Goal: Task Accomplishment & Management: Complete application form

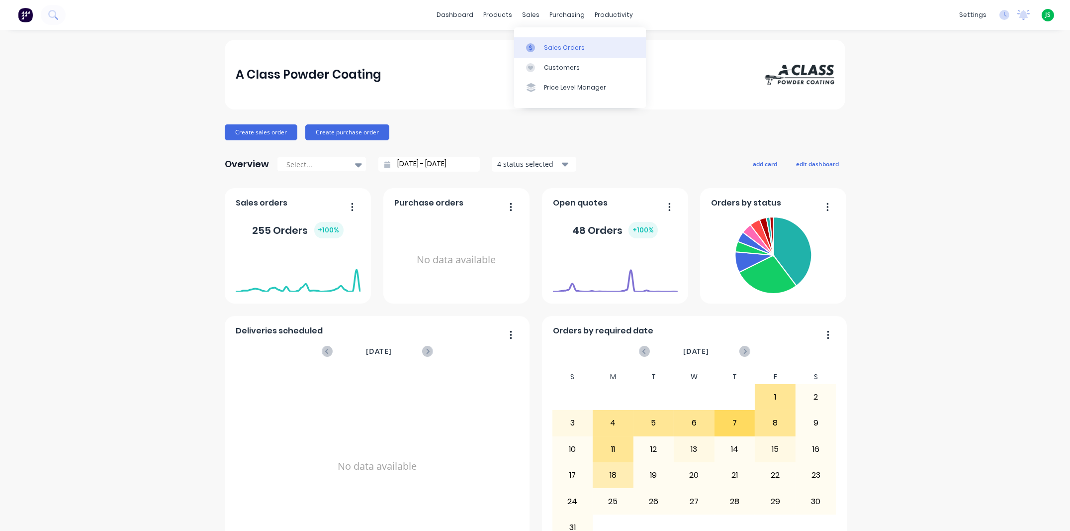
click at [544, 44] on div "Sales Orders" at bounding box center [564, 47] width 41 height 9
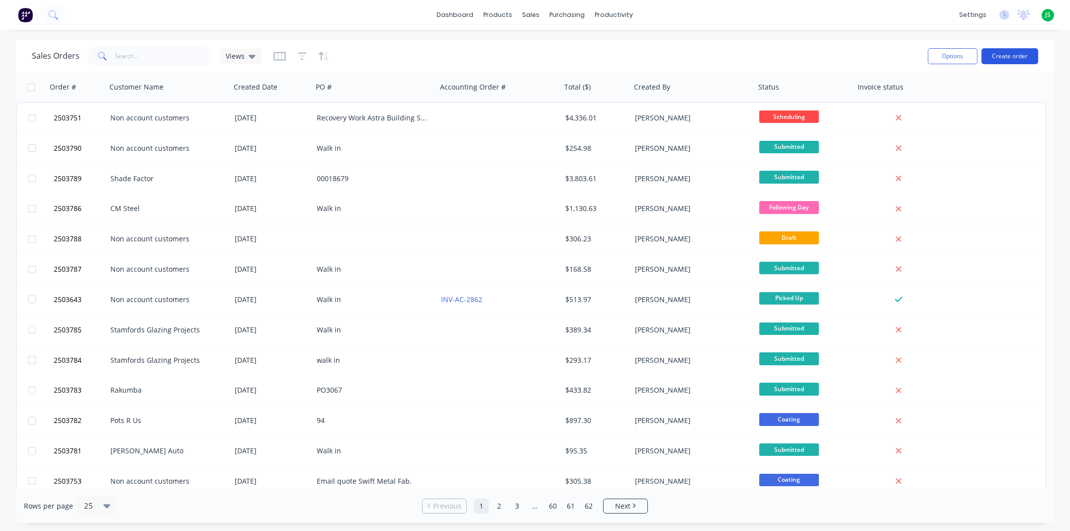
click at [991, 56] on button "Create order" at bounding box center [1009, 56] width 57 height 16
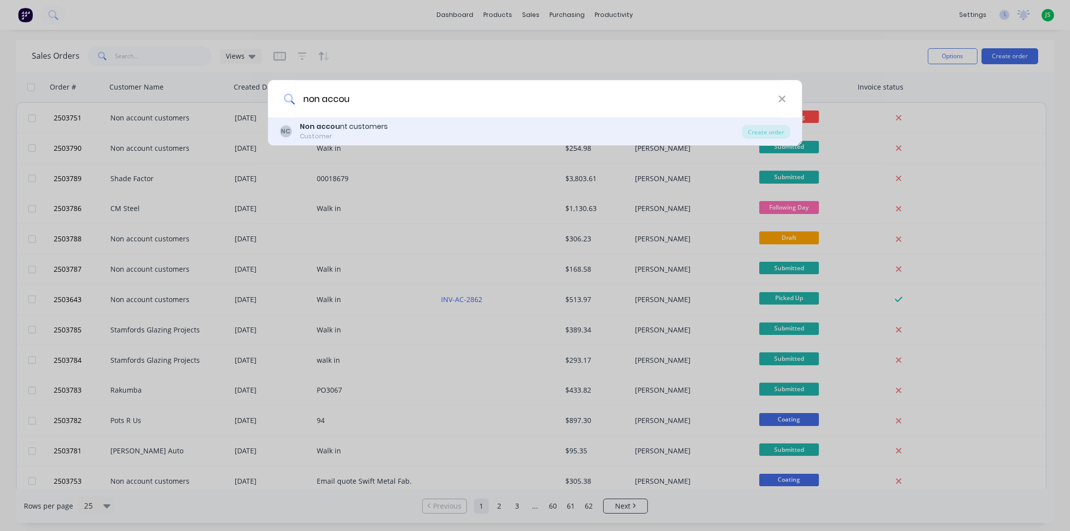
type input "non accou"
click at [344, 124] on div "Non accou nt customers" at bounding box center [344, 126] width 88 height 10
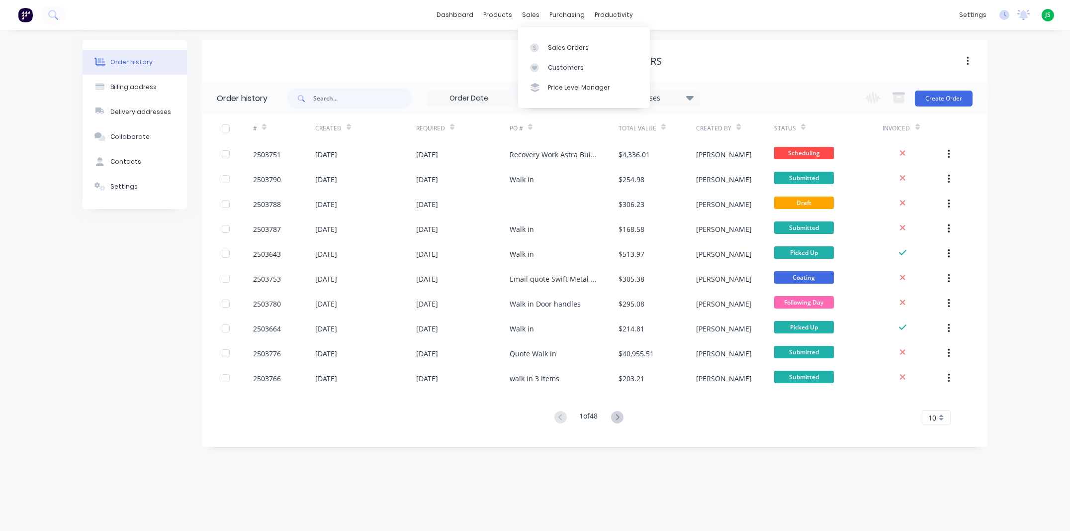
click at [789, 73] on div "Non account customers" at bounding box center [595, 61] width 786 height 42
click at [1047, 11] on span "JS" at bounding box center [1047, 14] width 5 height 9
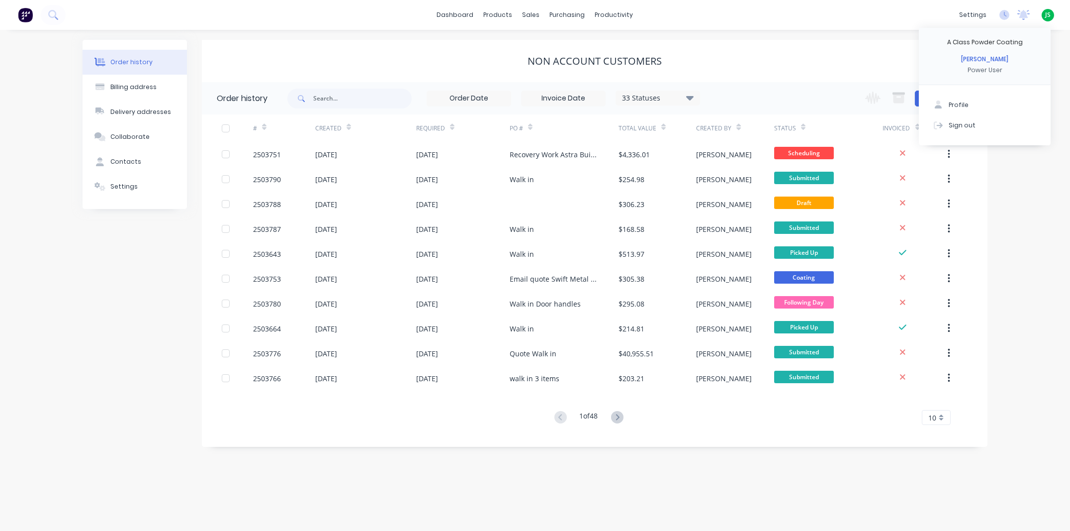
click at [1043, 200] on div "Order history Billing address Delivery addresses Collaborate Contacts Settings …" at bounding box center [535, 280] width 1070 height 501
click at [669, 58] on div "Non account customers" at bounding box center [595, 61] width 786 height 12
drag, startPoint x: 1017, startPoint y: 207, endPoint x: 1012, endPoint y: 208, distance: 5.1
click at [1017, 207] on div "Order history Billing address Delivery addresses Collaborate Contacts Settings …" at bounding box center [535, 280] width 1070 height 501
click at [937, 100] on button "Create Order" at bounding box center [944, 98] width 58 height 16
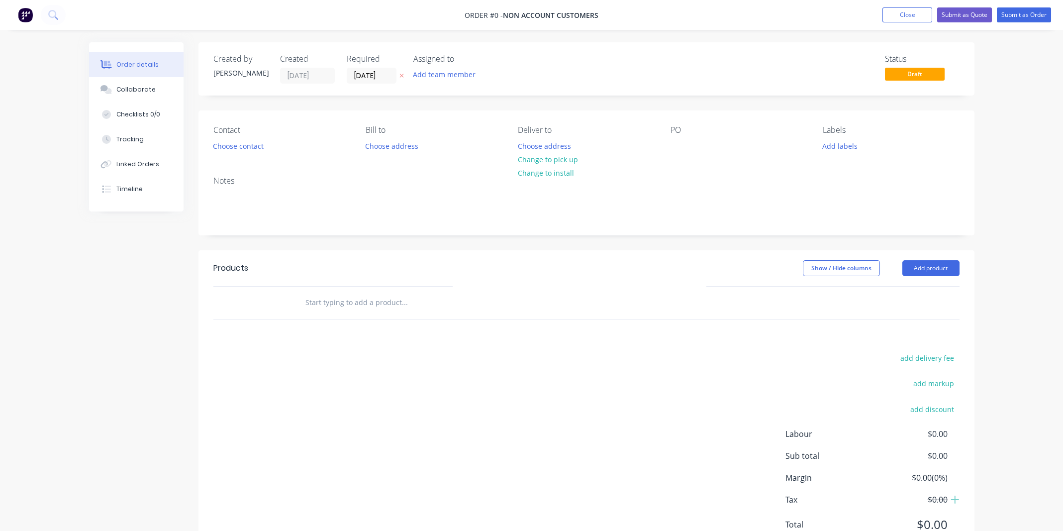
click at [225, 135] on div "Contact" at bounding box center [281, 129] width 136 height 9
click at [223, 139] on button "Choose contact" at bounding box center [237, 145] width 61 height 13
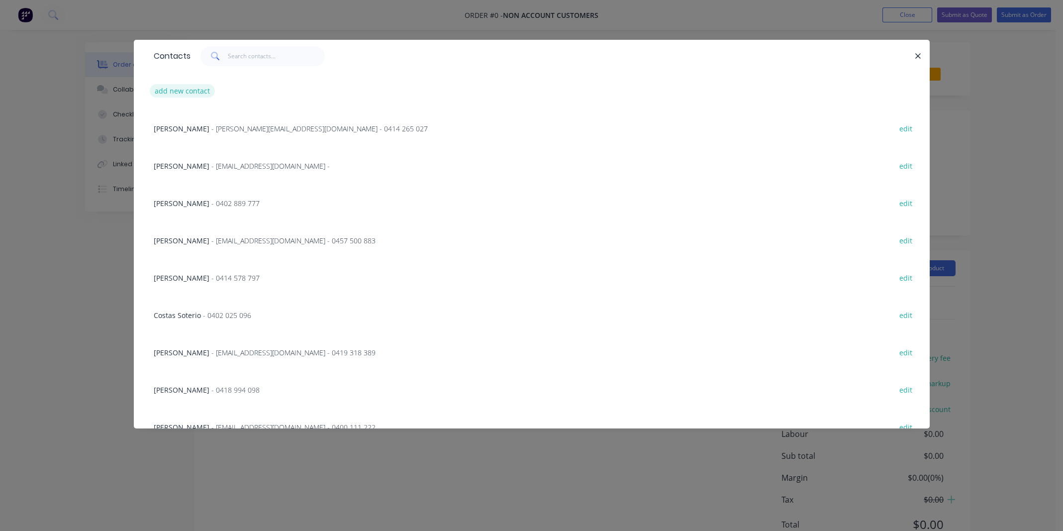
click at [173, 89] on button "add new contact" at bounding box center [183, 90] width 66 height 13
select select "AU"
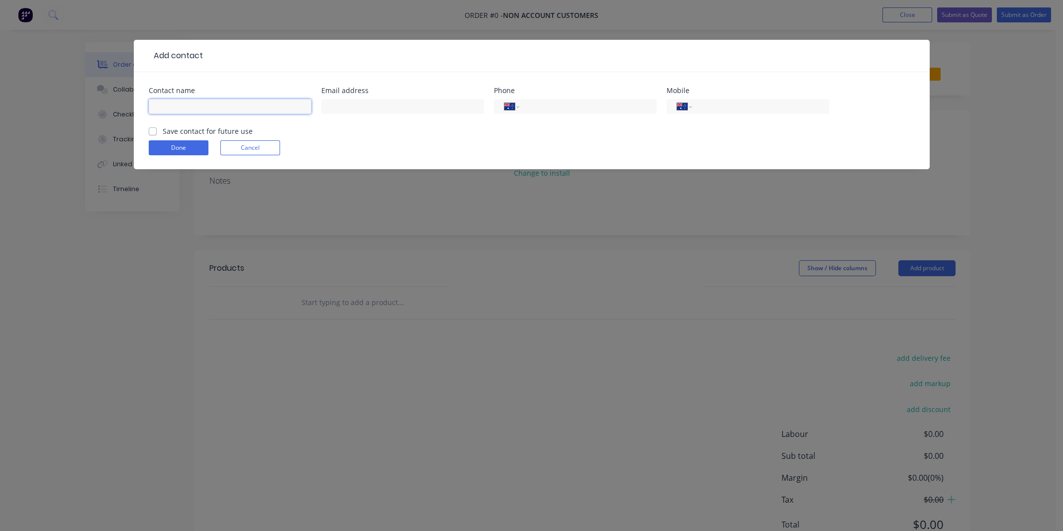
click at [170, 101] on input "text" at bounding box center [230, 106] width 163 height 15
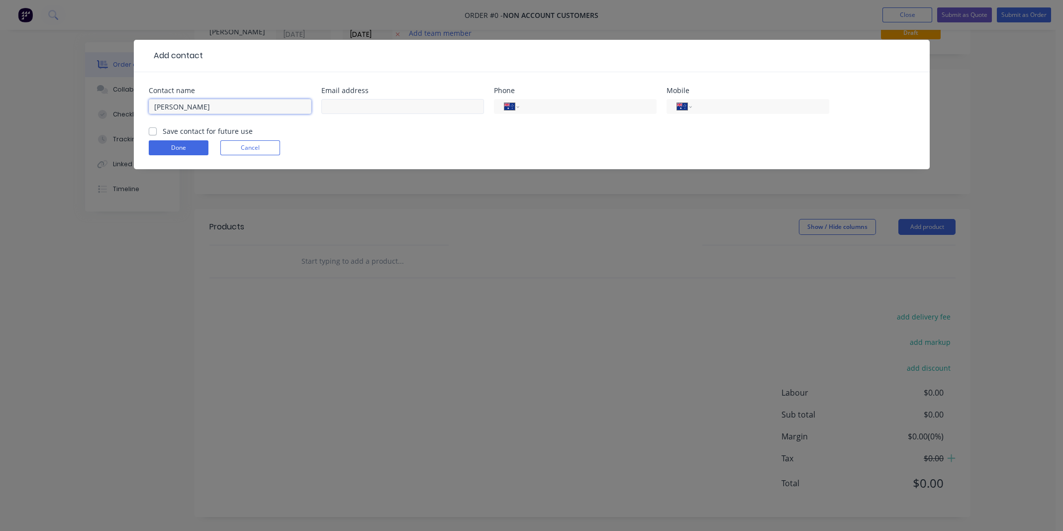
type input "Alex Byrne"
click at [364, 110] on input "text" at bounding box center [402, 106] width 163 height 15
type input "xrprodigy351@icloud.com"
click at [719, 107] on input "tel" at bounding box center [758, 106] width 119 height 11
type input "0416 042 962"
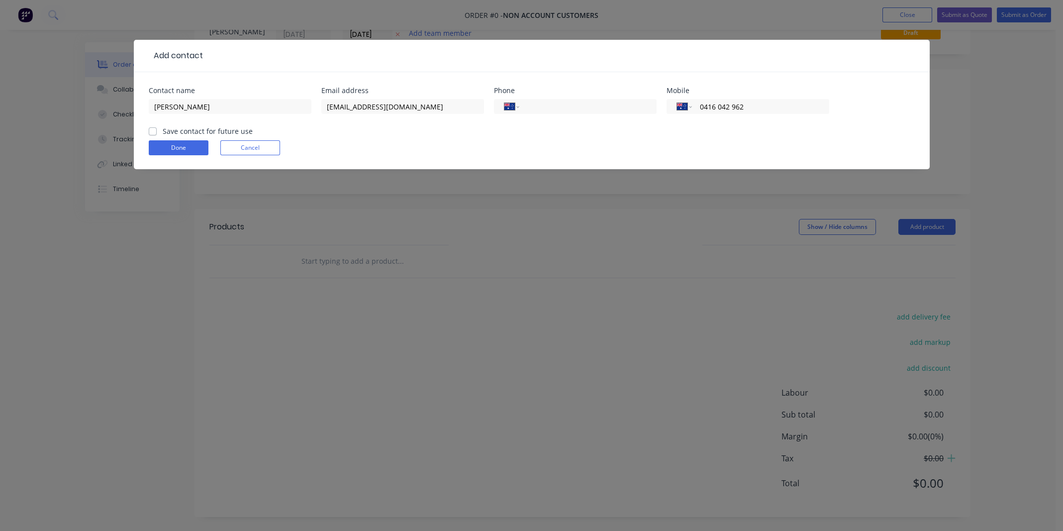
click at [163, 130] on label "Save contact for future use" at bounding box center [208, 131] width 90 height 10
click at [149, 130] on input "Save contact for future use" at bounding box center [153, 130] width 8 height 9
checkbox input "true"
click at [166, 146] on button "Done" at bounding box center [179, 147] width 60 height 15
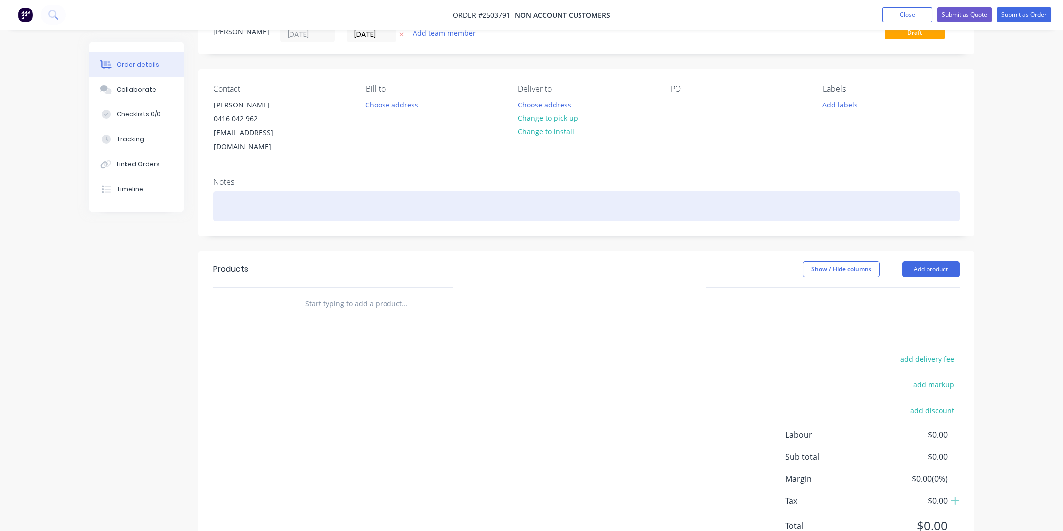
click at [263, 199] on div at bounding box center [586, 206] width 746 height 30
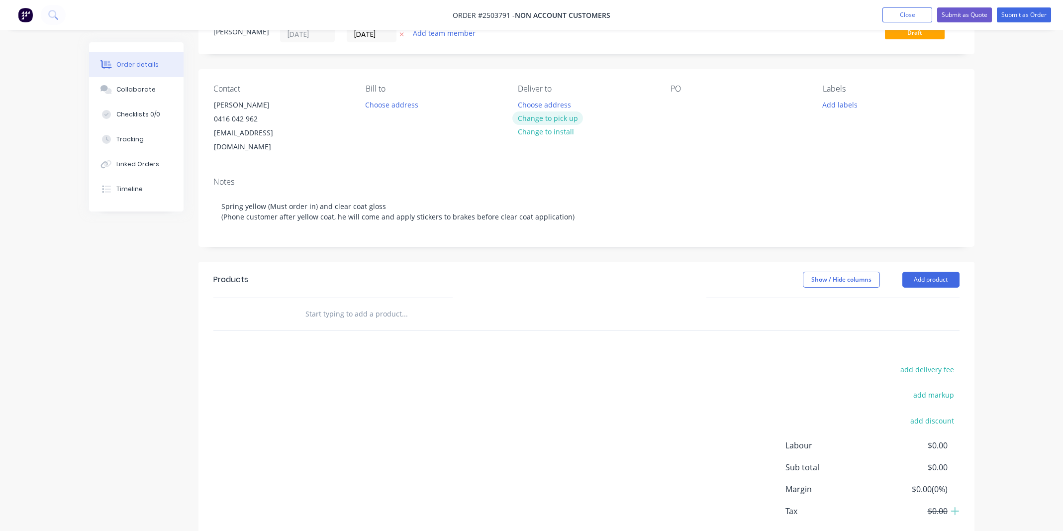
click at [541, 117] on button "Change to pick up" at bounding box center [547, 117] width 71 height 13
click at [672, 100] on div at bounding box center [678, 104] width 16 height 14
click at [653, 153] on div "Contact Alex Byrne 0416 042 962 xrprodigy351@icloud.com Bill to Choose address …" at bounding box center [586, 119] width 776 height 100
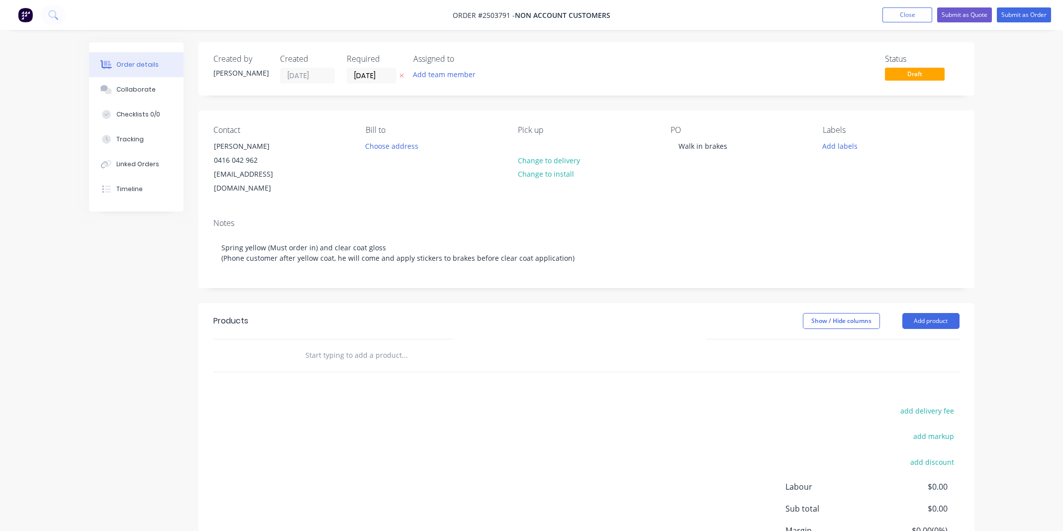
scroll to position [11, 0]
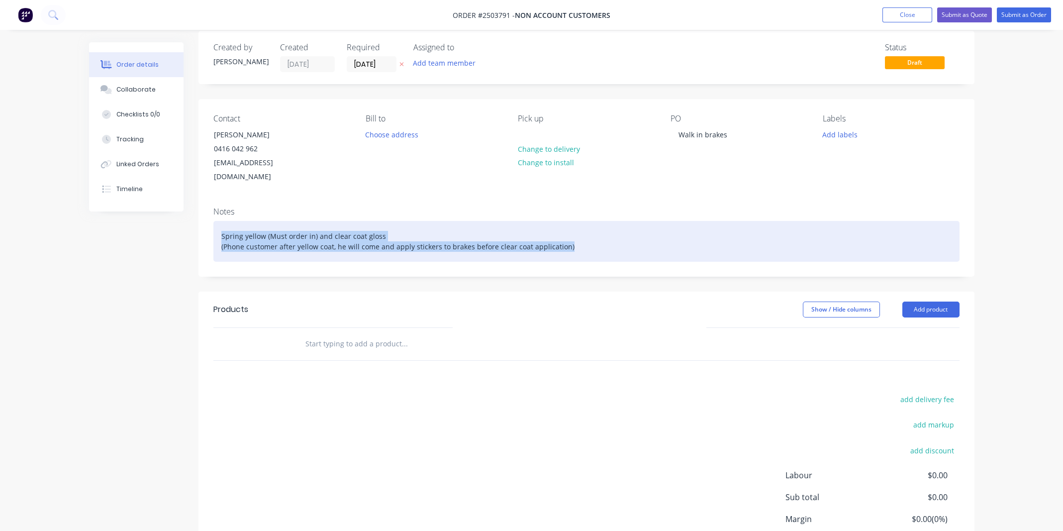
drag, startPoint x: 568, startPoint y: 231, endPoint x: 214, endPoint y: 225, distance: 353.6
click at [214, 225] on div "Spring yellow (Must order in) and clear coat gloss (Phone customer after yellow…" at bounding box center [586, 241] width 746 height 41
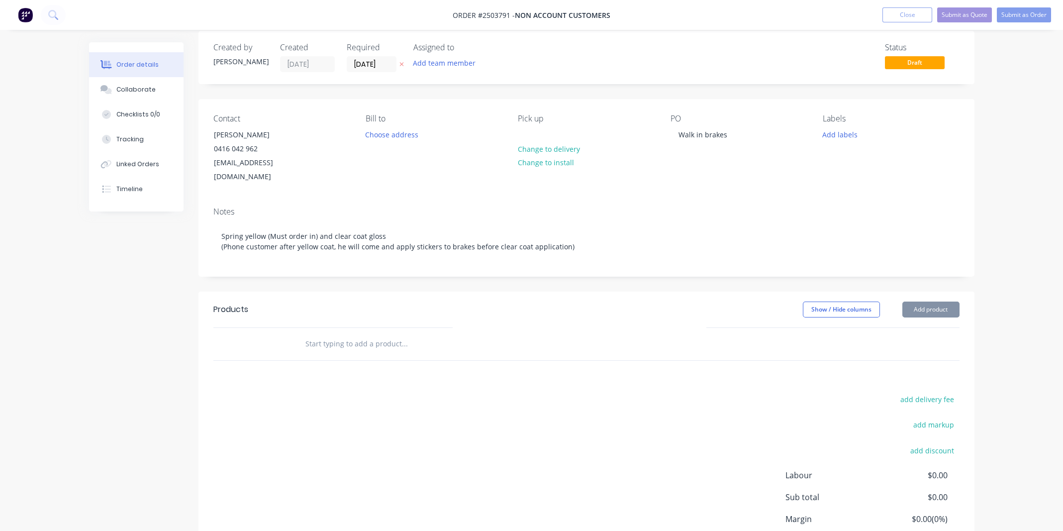
click at [635, 199] on div "Notes Spring yellow (Must order in) and clear coat gloss (Phone customer after …" at bounding box center [586, 237] width 776 height 77
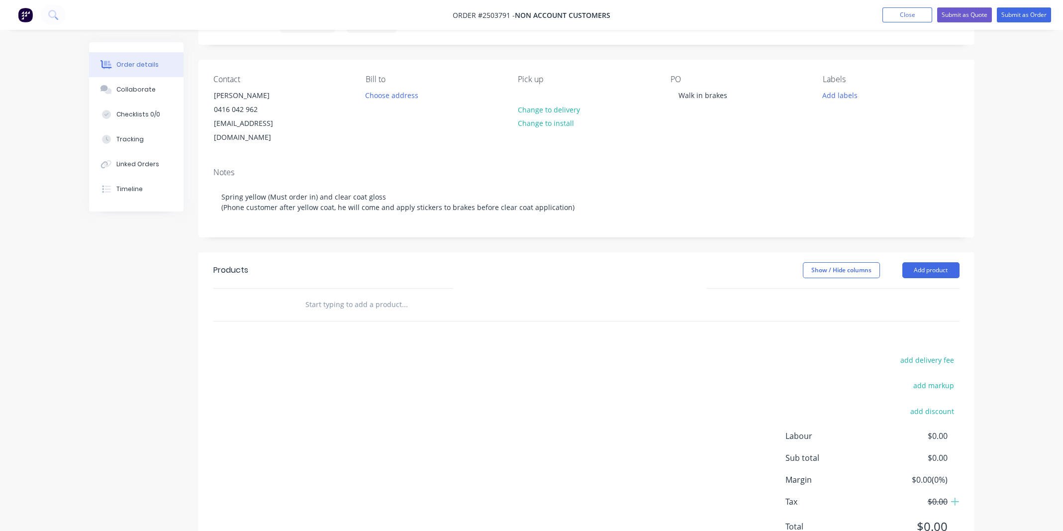
scroll to position [60, 0]
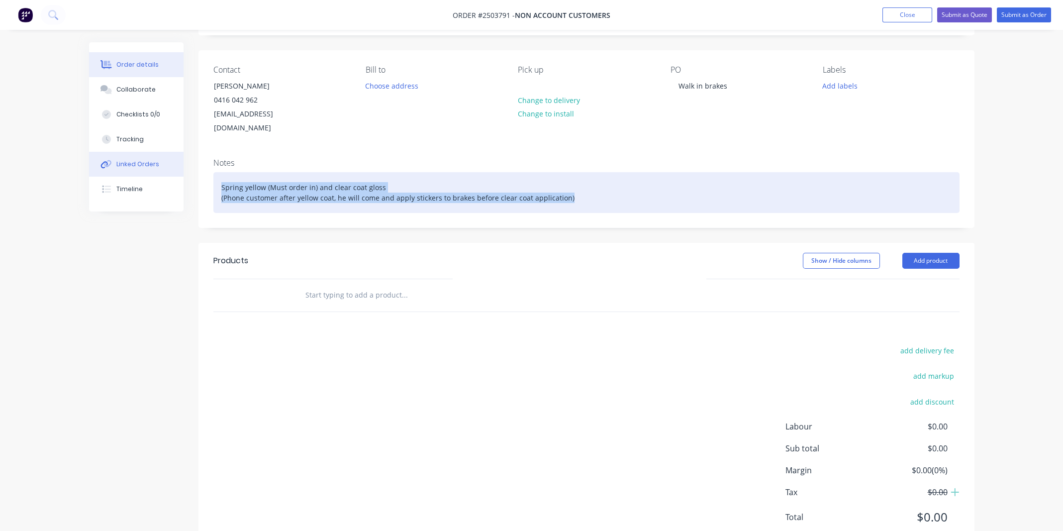
drag, startPoint x: 586, startPoint y: 184, endPoint x: 179, endPoint y: 166, distance: 407.1
click at [179, 166] on div "Order details Collaborate Checklists 0/0 Tracking Linked Orders Timeline Order …" at bounding box center [531, 273] width 905 height 583
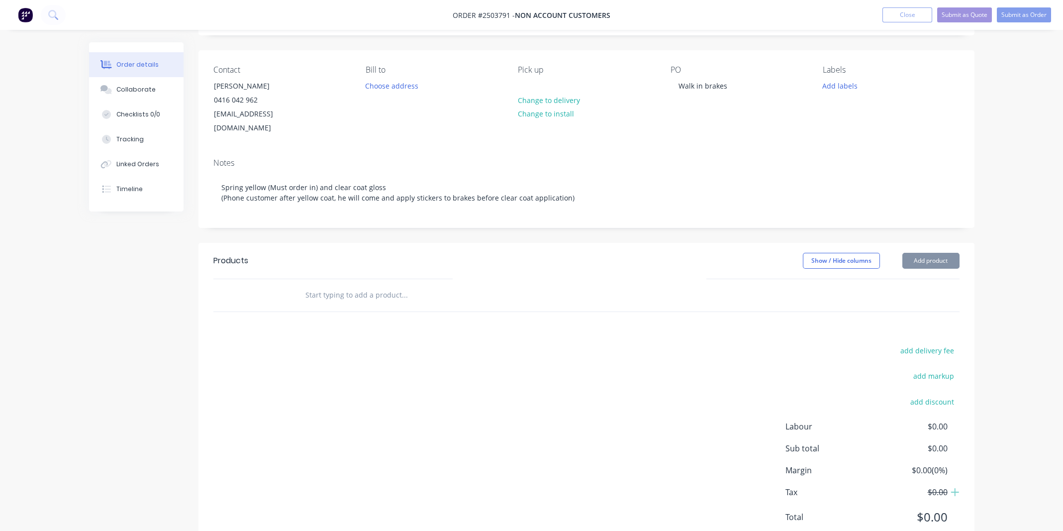
click at [340, 158] on div "Notes" at bounding box center [586, 162] width 746 height 9
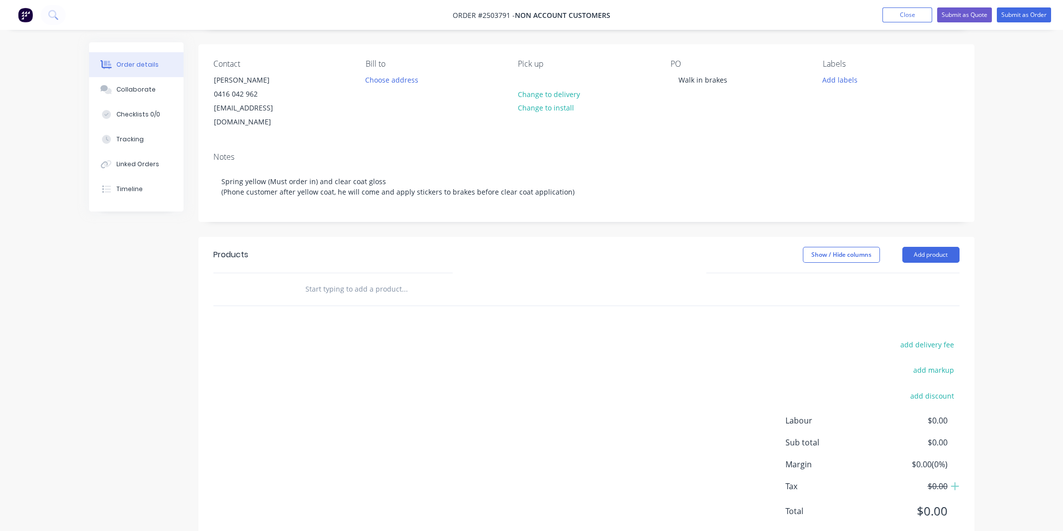
scroll to position [80, 0]
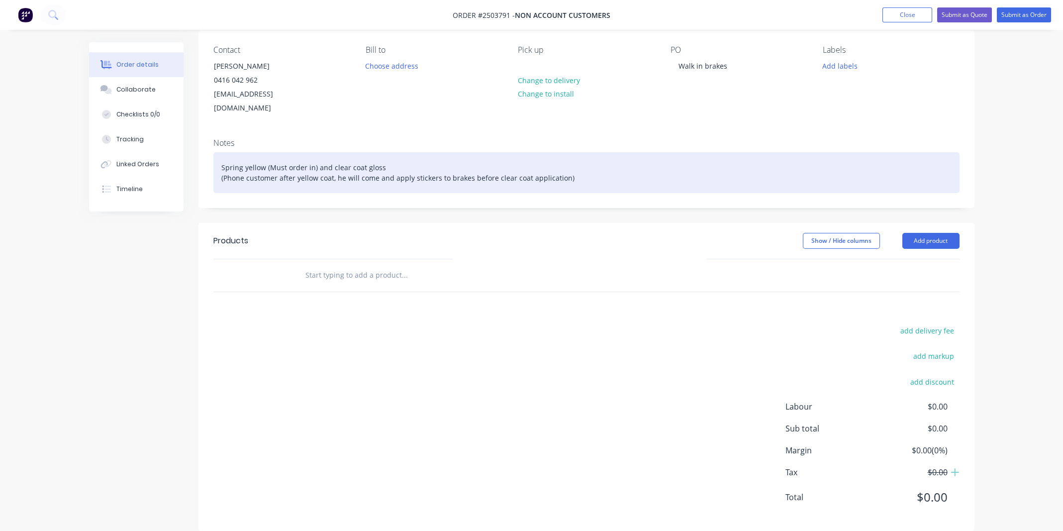
click at [410, 161] on div "Spring yellow (Must order in) and clear coat gloss (Phone customer after yellow…" at bounding box center [586, 172] width 746 height 41
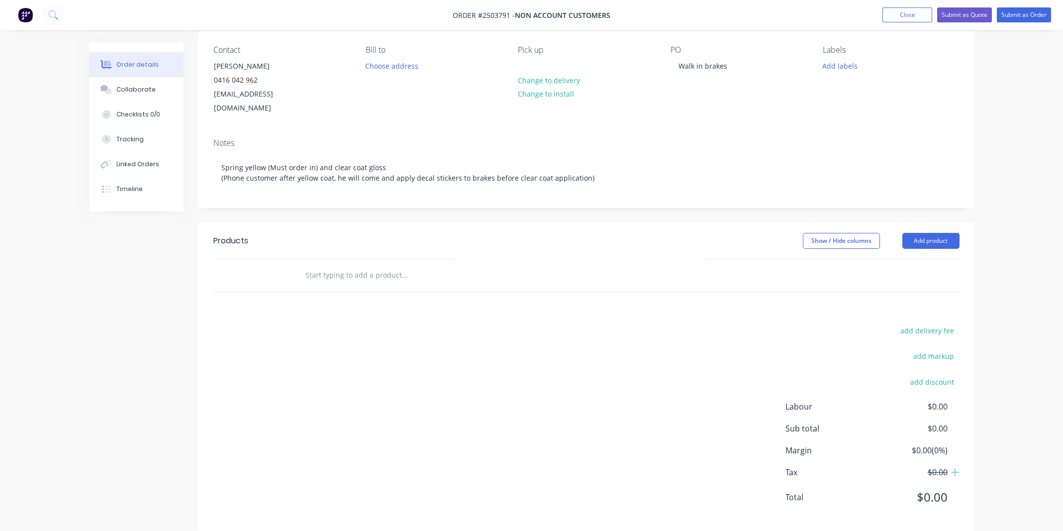
click at [414, 138] on div "Notes" at bounding box center [586, 142] width 746 height 9
drag, startPoint x: 247, startPoint y: 220, endPoint x: 165, endPoint y: 221, distance: 82.5
click at [165, 221] on div "Created by Jarrad Created 12/08/25 Required 12/08/25 Assigned to Add team membe…" at bounding box center [531, 253] width 885 height 583
click at [269, 301] on div "Products Show / Hide columns Add product add delivery fee add markup add discou…" at bounding box center [586, 377] width 776 height 308
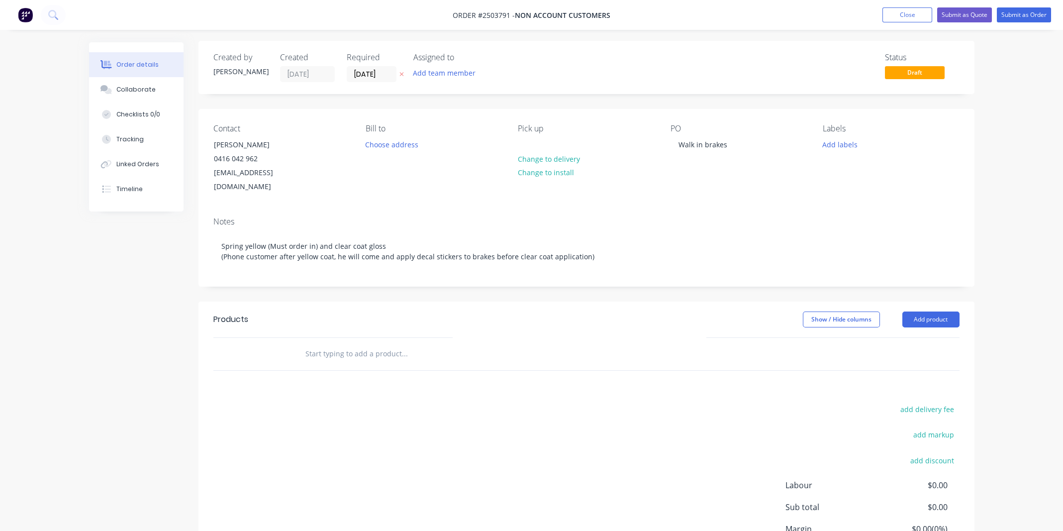
scroll to position [0, 0]
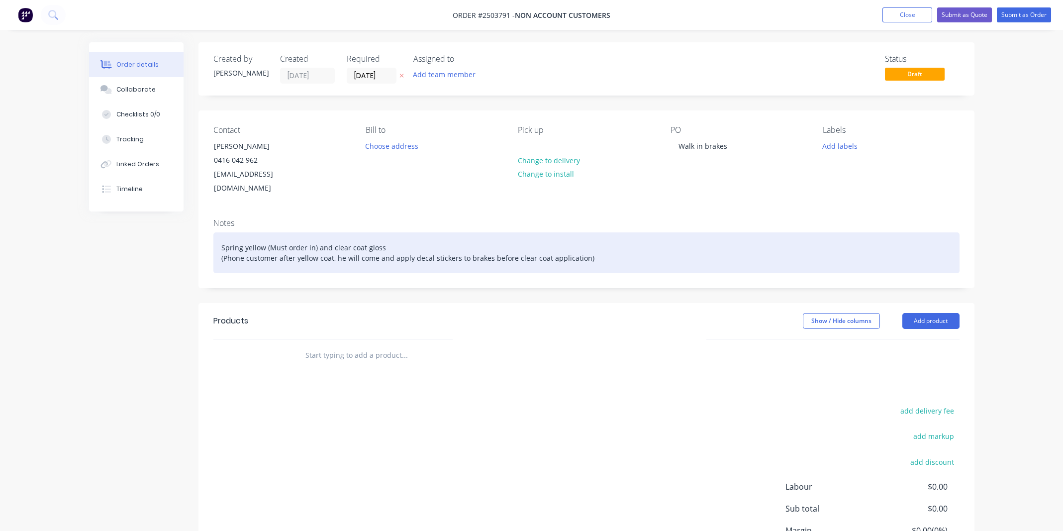
click at [382, 232] on div "Spring yellow (Must order in) and clear coat gloss (Phone customer after yellow…" at bounding box center [586, 252] width 746 height 41
click at [603, 242] on div "Spring yellow (Must order in) and clear coat gloss (Phone customer after yellow…" at bounding box center [586, 252] width 746 height 41
drag, startPoint x: 218, startPoint y: 234, endPoint x: 264, endPoint y: 232, distance: 45.8
click at [264, 232] on div "Spring yellow (Must order in) and clear coat gloss (Phone customer after yellow…" at bounding box center [586, 252] width 746 height 41
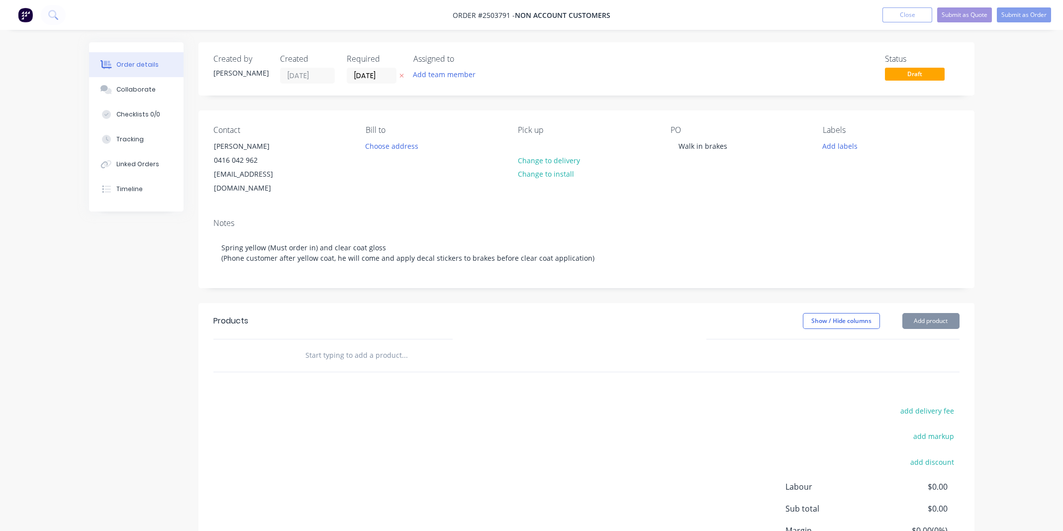
click at [293, 186] on div "Contact Alex Byrne 0416 042 962 xrprodigy351@icloud.com Bill to Choose address …" at bounding box center [586, 160] width 776 height 100
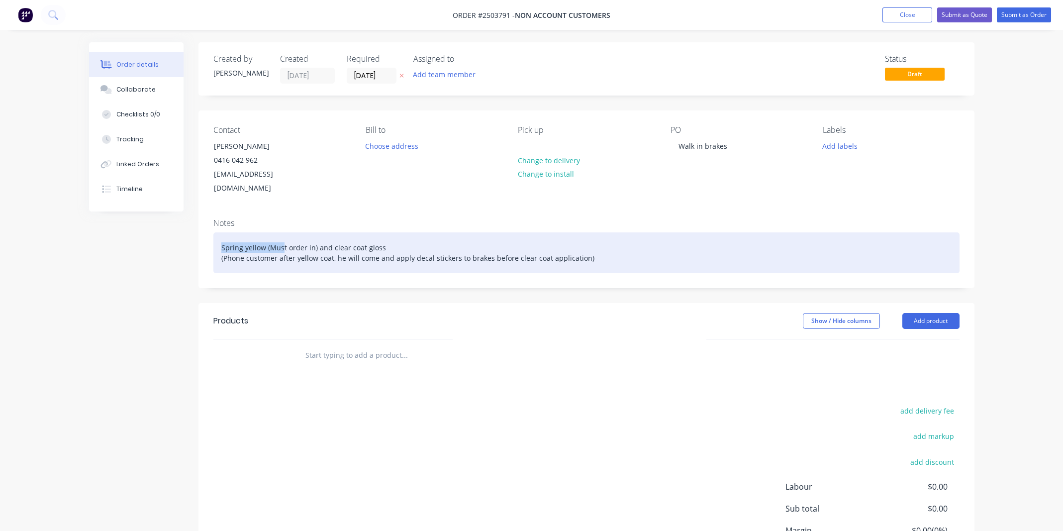
drag, startPoint x: 219, startPoint y: 231, endPoint x: 281, endPoint y: 233, distance: 62.7
click at [281, 233] on div "Spring yellow (Must order in) and clear coat gloss (Phone customer after yellow…" at bounding box center [586, 252] width 746 height 41
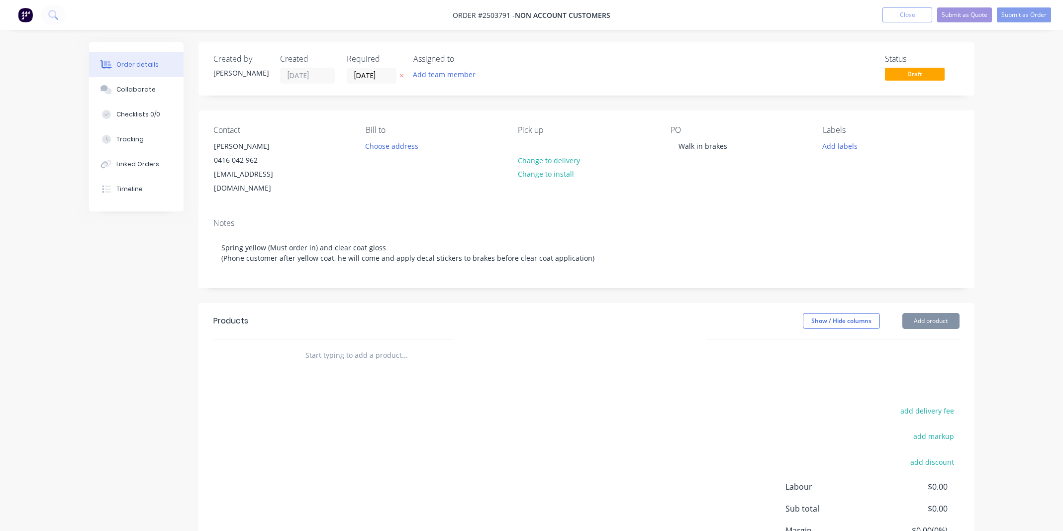
click at [330, 260] on div "Notes Spring yellow (Must order in) and clear coat gloss (Phone customer after …" at bounding box center [586, 248] width 776 height 77
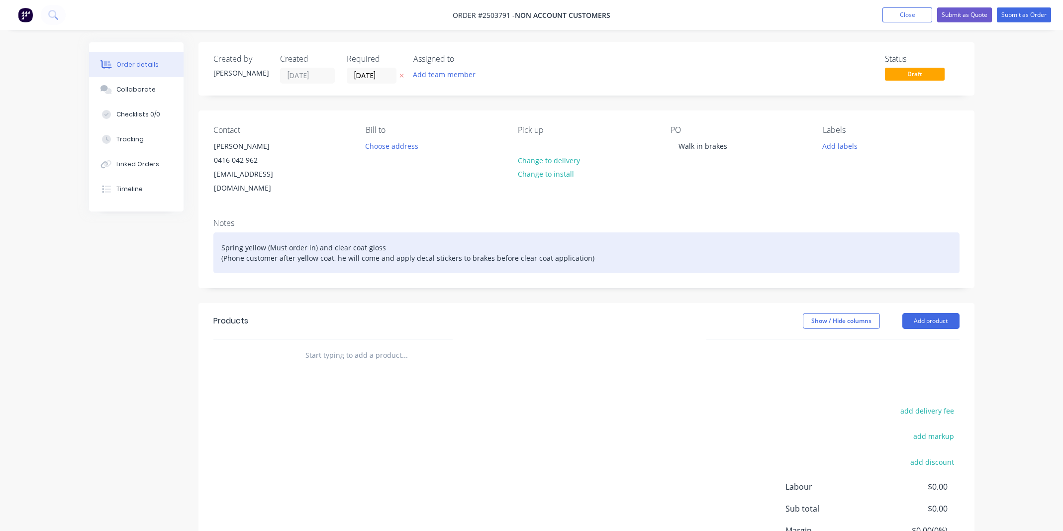
click at [221, 232] on div "Spring yellow (Must order in) and clear coat gloss (Phone customer after yellow…" at bounding box center [586, 252] width 746 height 41
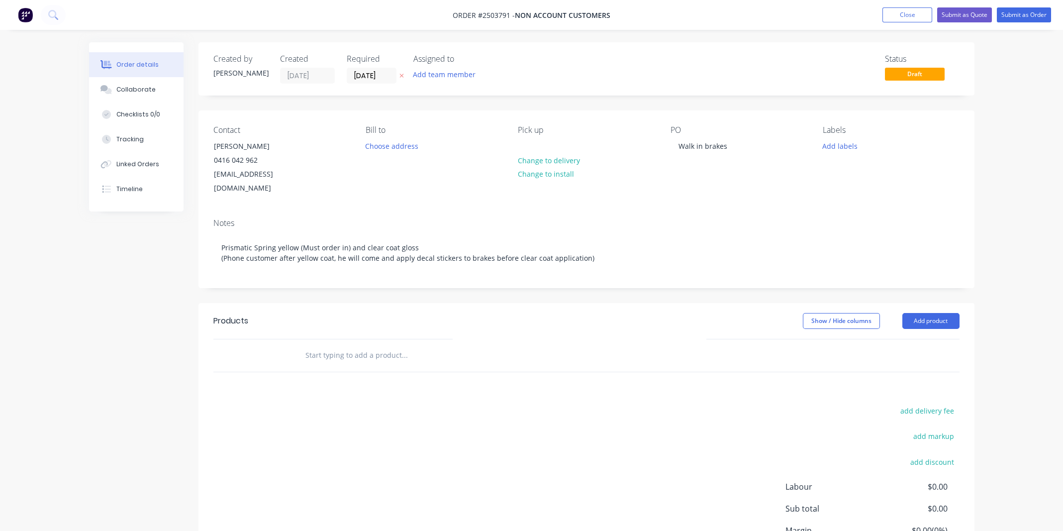
click at [231, 193] on div "Contact Alex Byrne 0416 042 962 xrprodigy351@icloud.com Bill to Choose address …" at bounding box center [586, 160] width 776 height 100
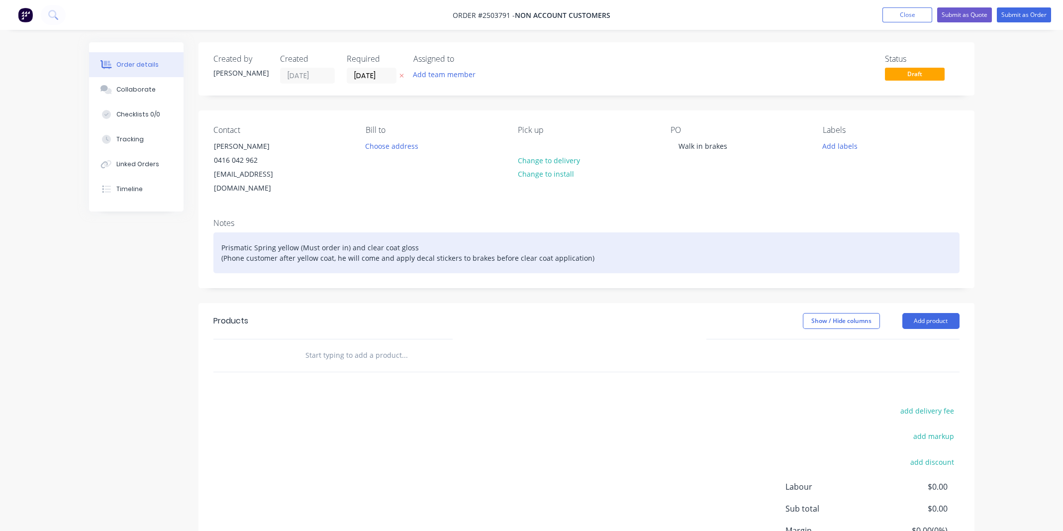
click at [419, 236] on div "Prismatic Spring yellow (Must order in) and clear coat gloss (Phone customer af…" at bounding box center [586, 252] width 746 height 41
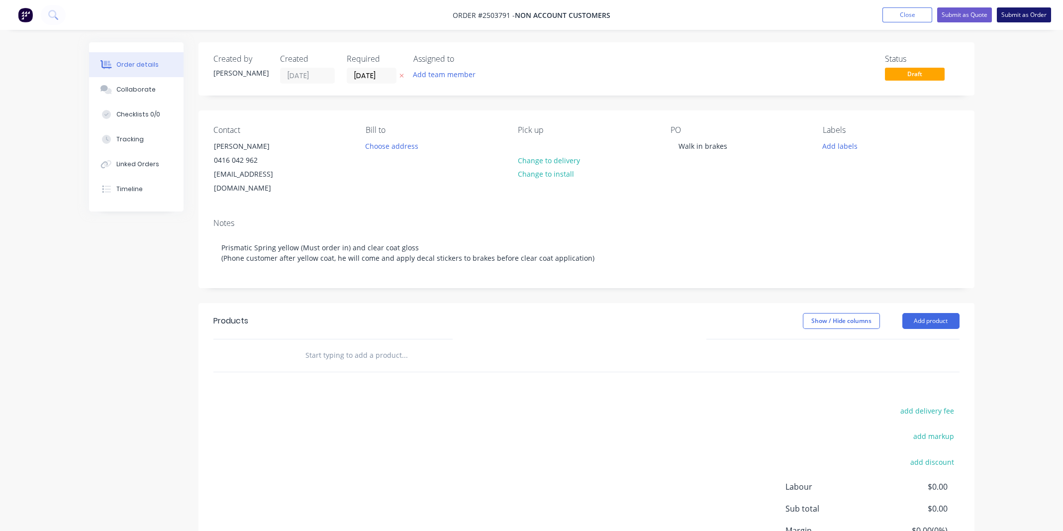
click at [1028, 10] on button "Submit as Order" at bounding box center [1023, 14] width 54 height 15
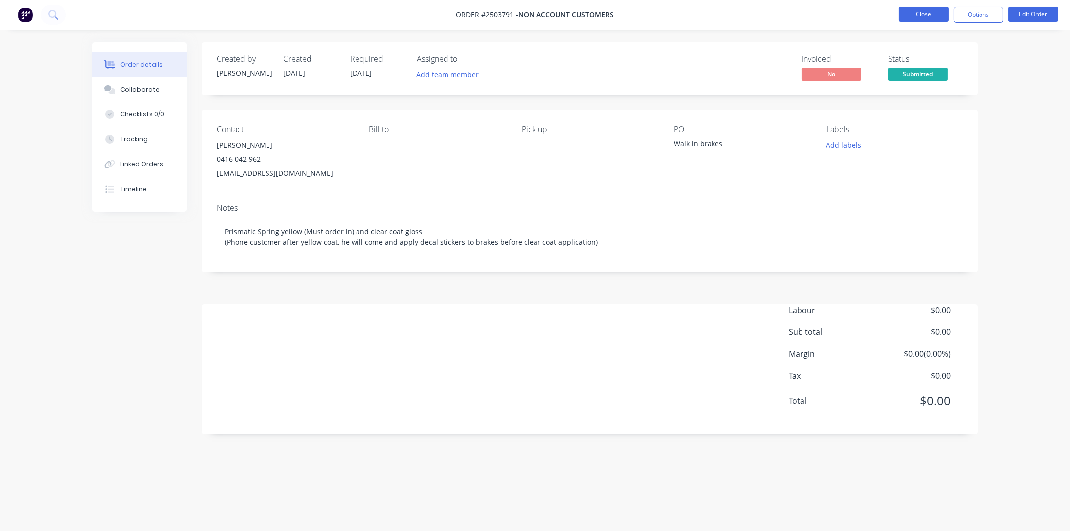
click at [920, 12] on button "Close" at bounding box center [924, 14] width 50 height 15
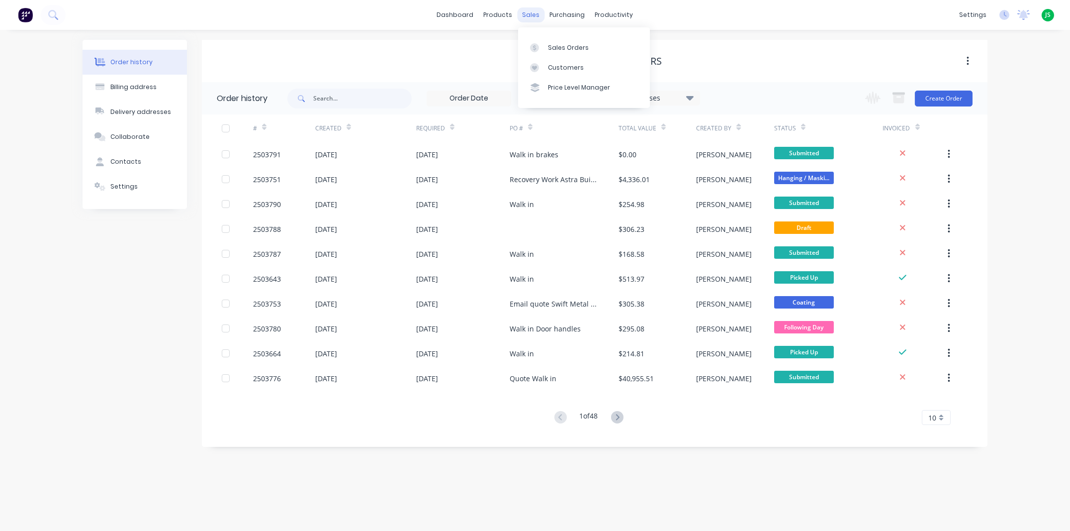
click at [535, 19] on div "sales" at bounding box center [531, 14] width 27 height 15
click at [547, 53] on link "Sales Orders" at bounding box center [584, 47] width 132 height 20
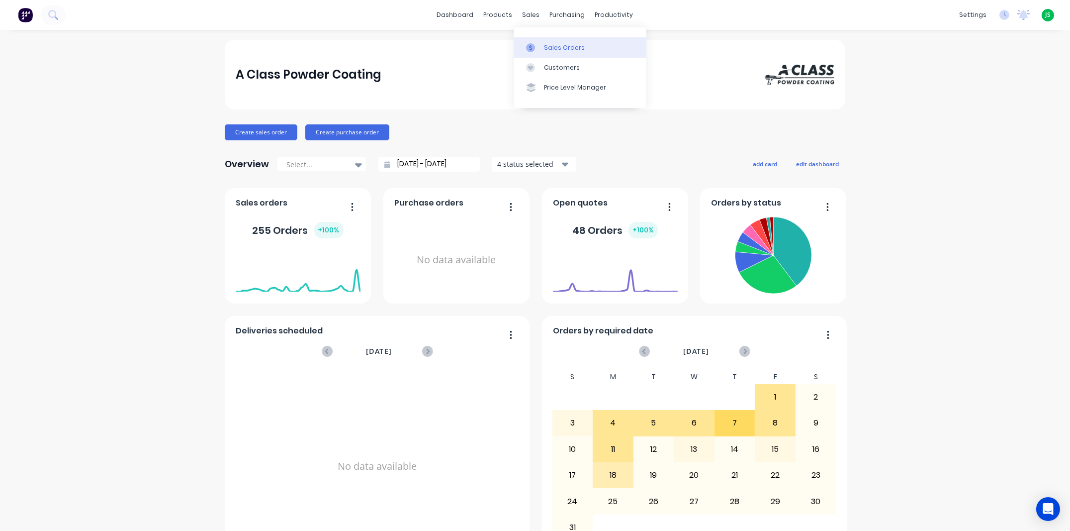
click at [539, 38] on link "Sales Orders" at bounding box center [580, 47] width 132 height 20
